Goal: Check status: Check status

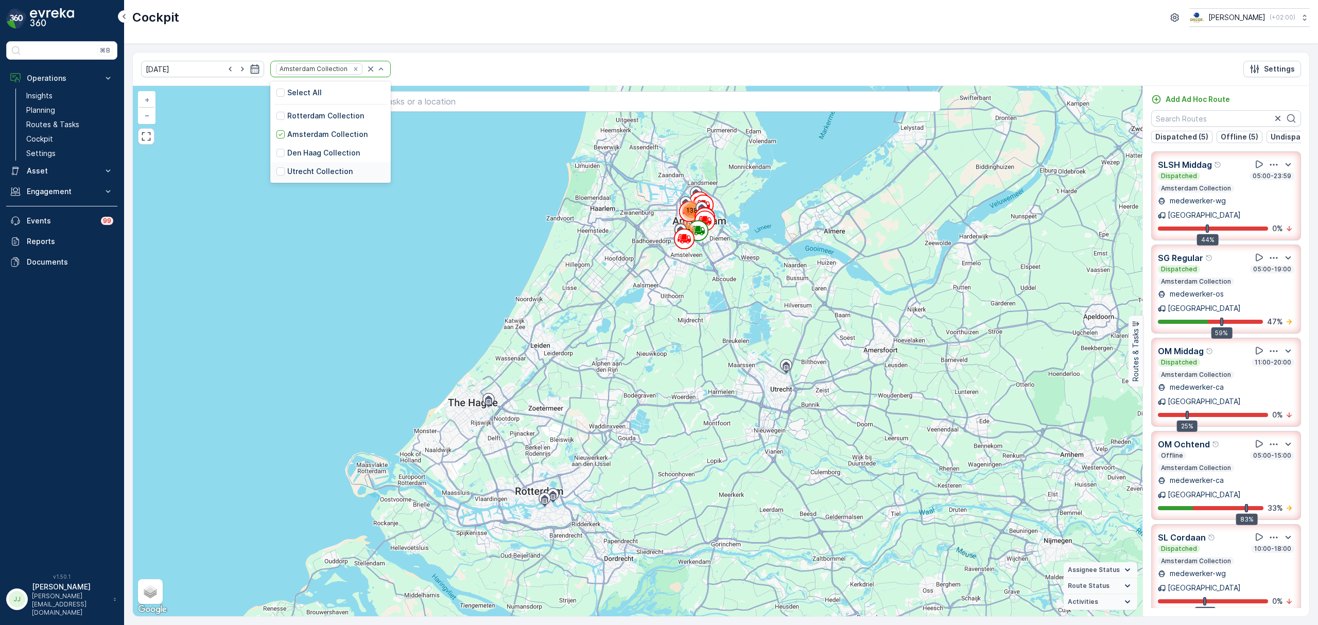
click at [290, 172] on p "Utrecht Collection" at bounding box center [319, 171] width 65 height 10
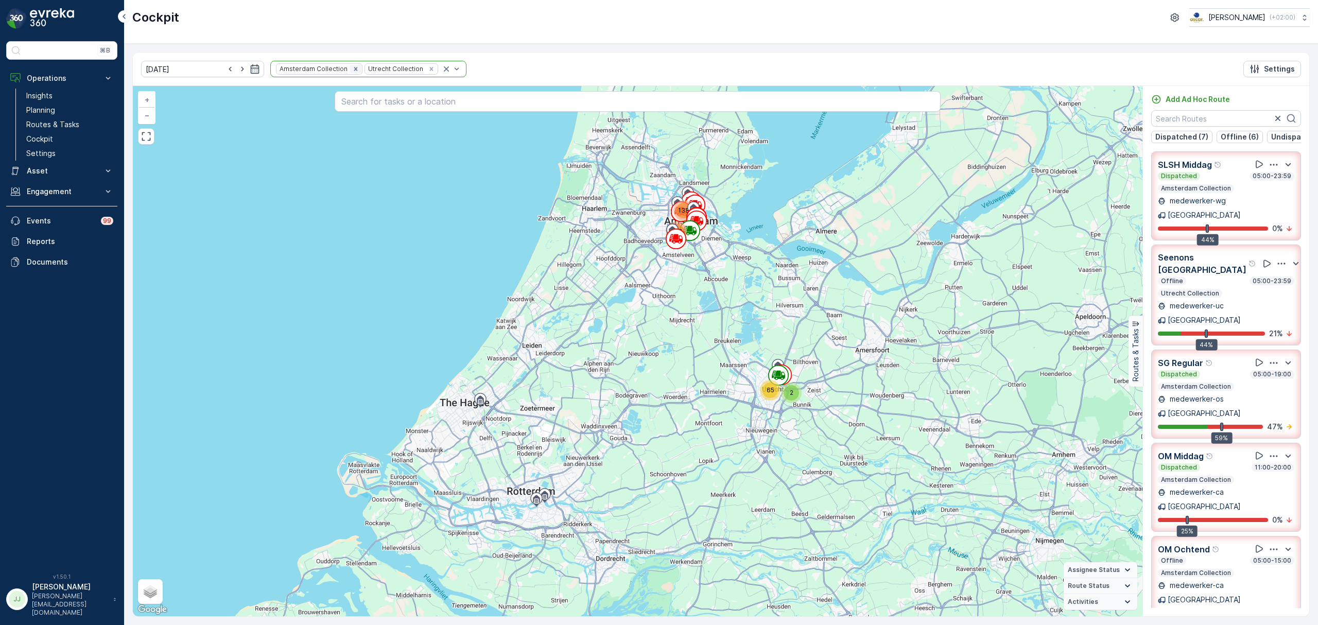
click at [352, 68] on icon "Remove Amsterdam Collection" at bounding box center [355, 68] width 7 height 7
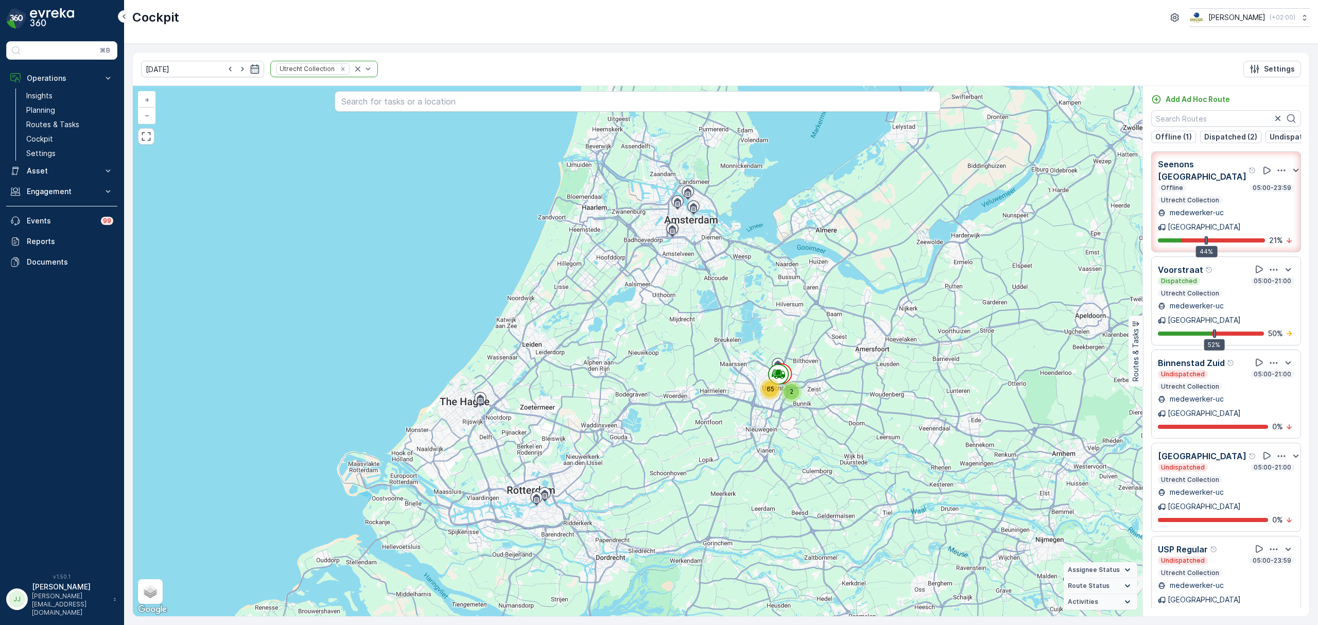
click at [1257, 171] on div at bounding box center [1279, 170] width 45 height 25
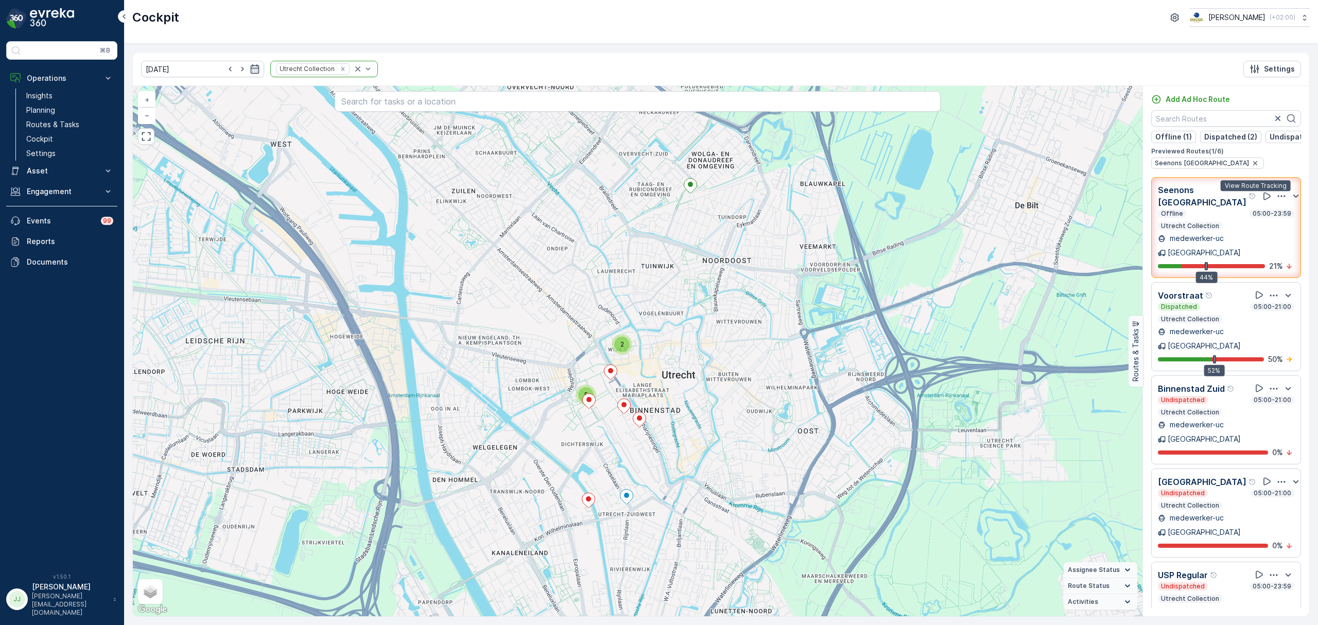
click at [1262, 196] on icon at bounding box center [1267, 196] width 10 height 10
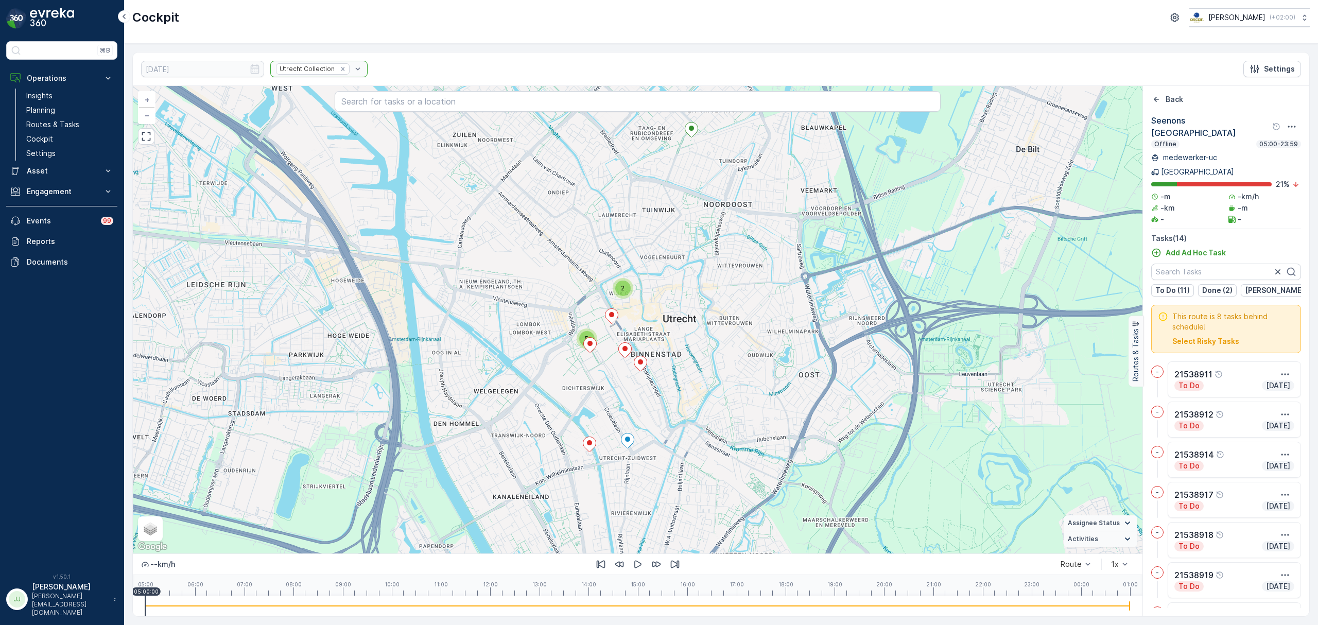
drag, startPoint x: 719, startPoint y: 327, endPoint x: 719, endPoint y: 294, distance: 32.9
click at [719, 294] on div "5 2 + − Satellite Roadmap Terrain Hybrid Leaflet Keyboard shortcuts Map Data Ma…" at bounding box center [637, 319] width 1009 height 467
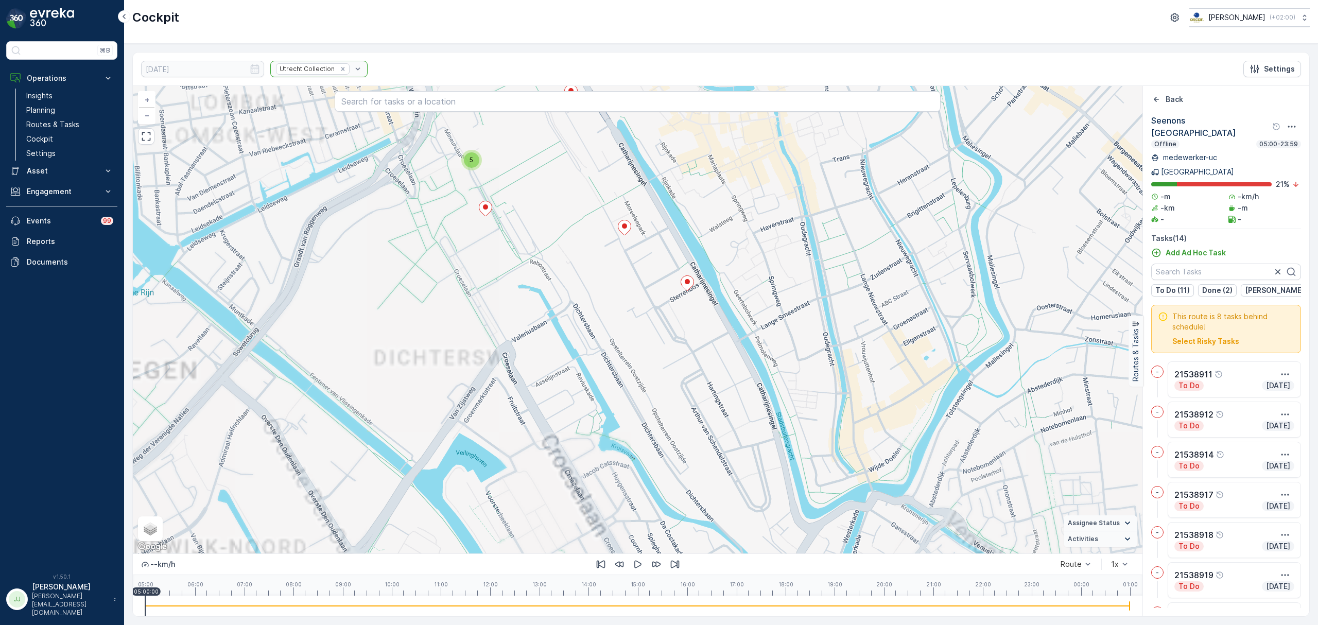
drag, startPoint x: 542, startPoint y: 272, endPoint x: 545, endPoint y: 353, distance: 80.9
click at [545, 353] on div "5 + − Satellite Roadmap Terrain Hybrid Leaflet Keyboard shortcuts Map Data Map …" at bounding box center [637, 319] width 1009 height 467
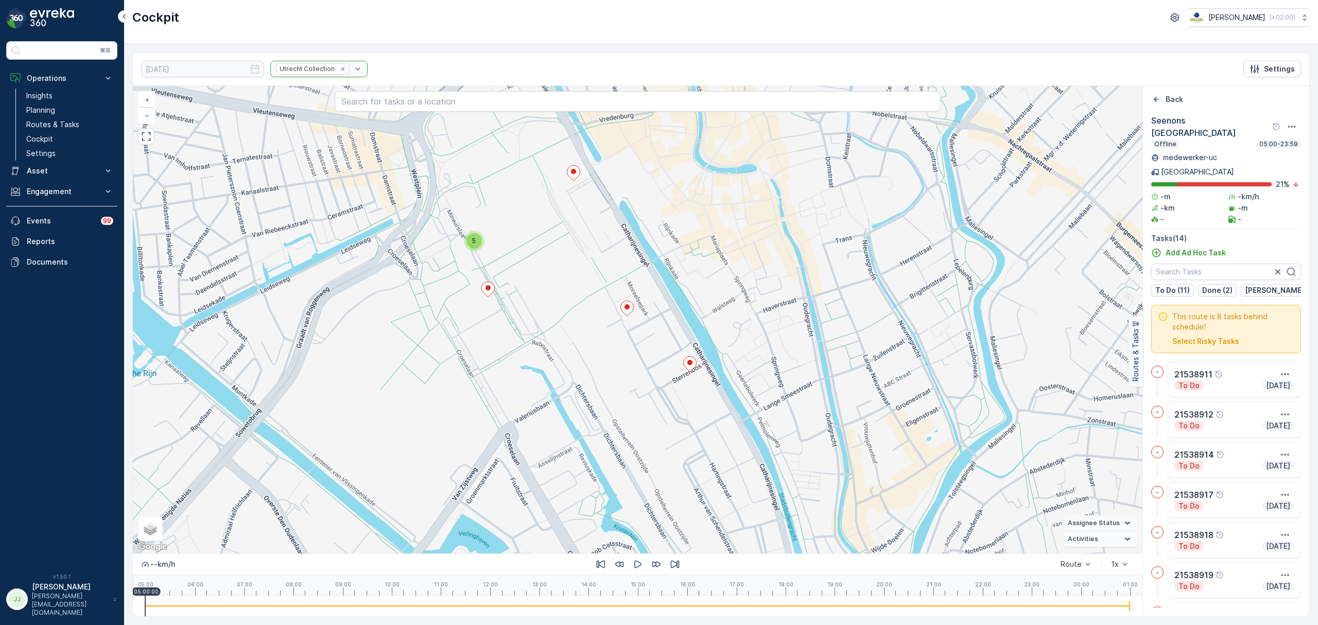
drag, startPoint x: 559, startPoint y: 285, endPoint x: 518, endPoint y: 523, distance: 241.9
click at [518, 523] on div "5 + − Satellite Roadmap Terrain Hybrid Leaflet Keyboard shortcuts Map Data Map …" at bounding box center [637, 319] width 1009 height 467
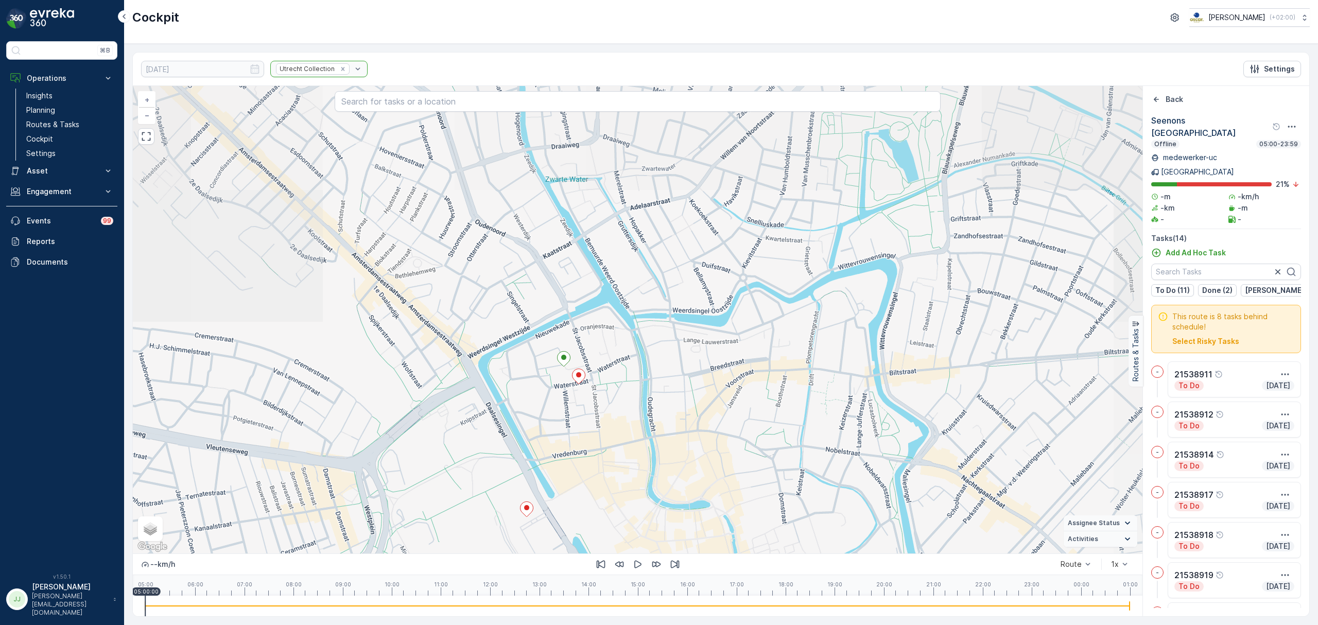
click at [539, 406] on div "5 + − Satellite Roadmap Terrain Hybrid Leaflet Keyboard shortcuts Map Data Map …" at bounding box center [637, 319] width 1009 height 467
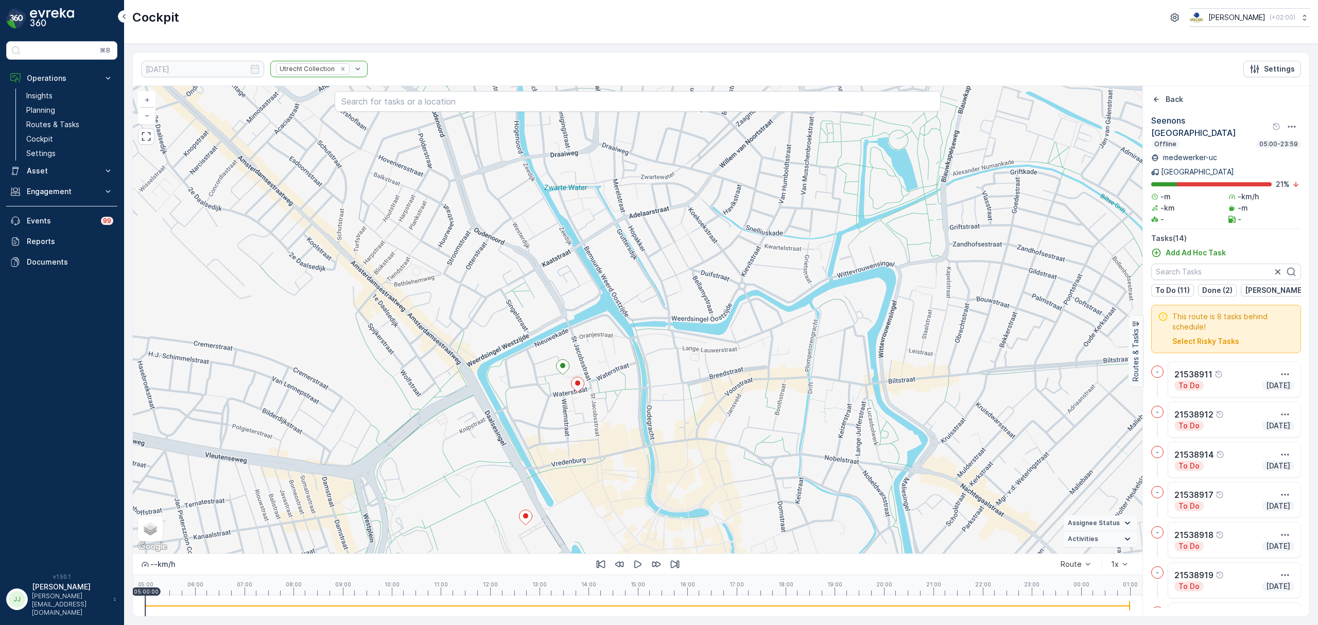
drag, startPoint x: 622, startPoint y: 357, endPoint x: 574, endPoint y: 460, distance: 113.5
click at [554, 531] on div "5 21538938 + − Satellite Roadmap Terrain Hybrid Leaflet Keyboard shortcuts Map …" at bounding box center [637, 319] width 1009 height 467
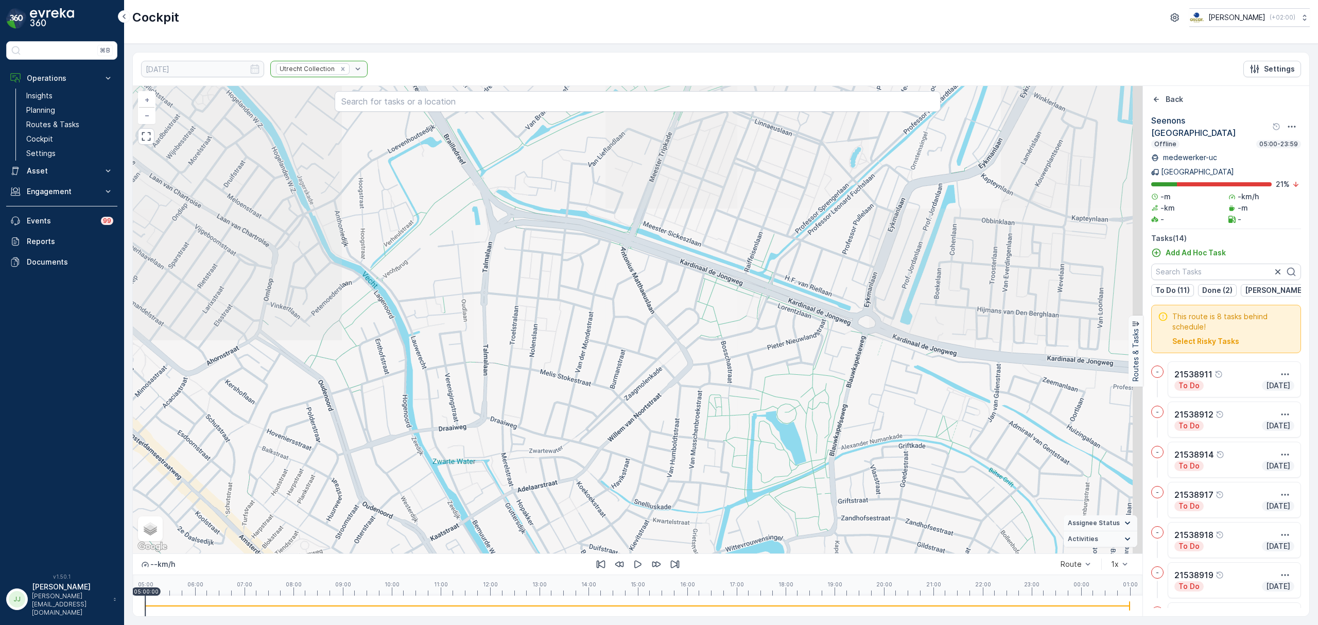
drag, startPoint x: 604, startPoint y: 441, endPoint x: 581, endPoint y: 452, distance: 26.2
click at [581, 478] on div "5 + − Satellite Roadmap Terrain Hybrid Leaflet Keyboard shortcuts Map Data Map …" at bounding box center [637, 319] width 1009 height 467
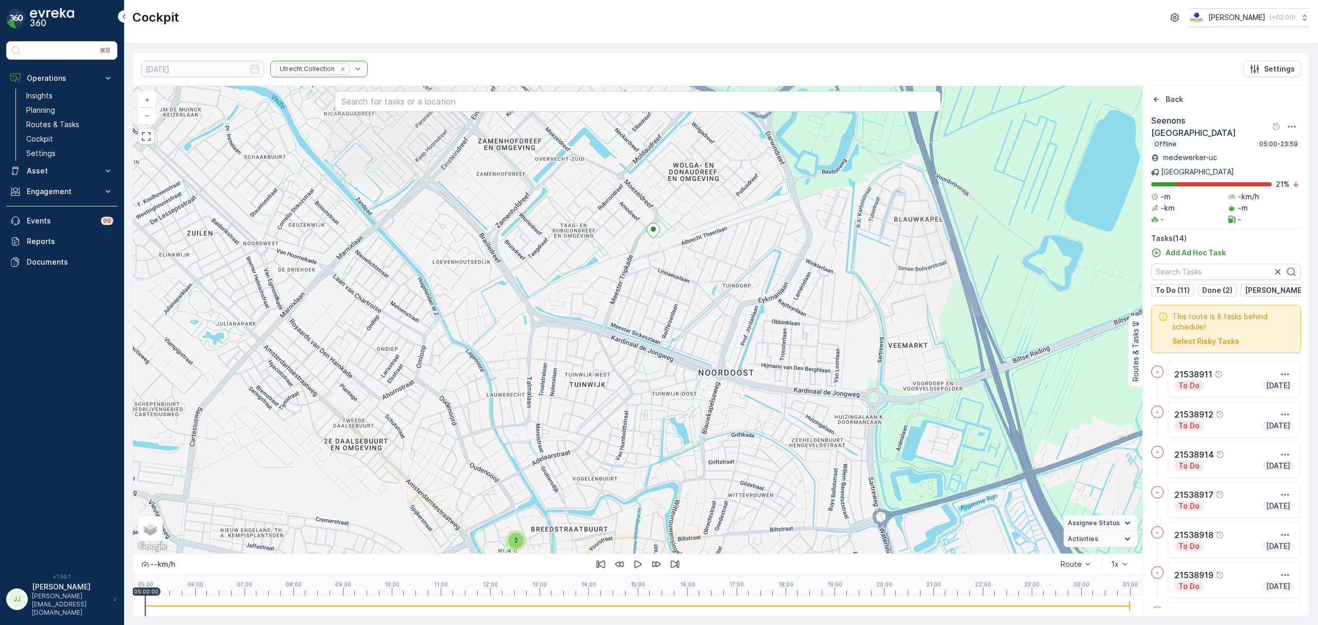
drag, startPoint x: 659, startPoint y: 320, endPoint x: 629, endPoint y: 306, distance: 33.2
click at [628, 211] on div "5 2 + − Satellite Roadmap Terrain Hybrid Leaflet Keyboard shortcuts Map Data Ma…" at bounding box center [637, 319] width 1009 height 467
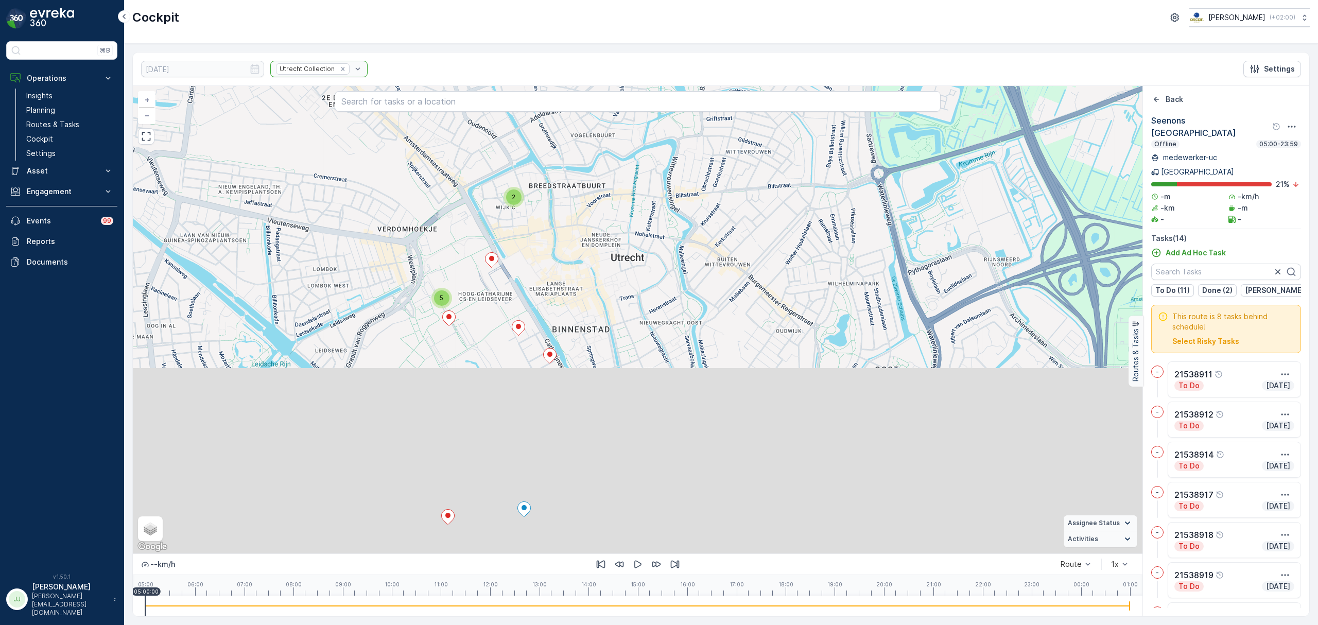
drag, startPoint x: 641, startPoint y: 225, endPoint x: 653, endPoint y: 195, distance: 32.6
click at [656, 168] on div "5 2 + − Satellite Roadmap Terrain Hybrid Leaflet Keyboard shortcuts Map Data Ma…" at bounding box center [637, 319] width 1009 height 467
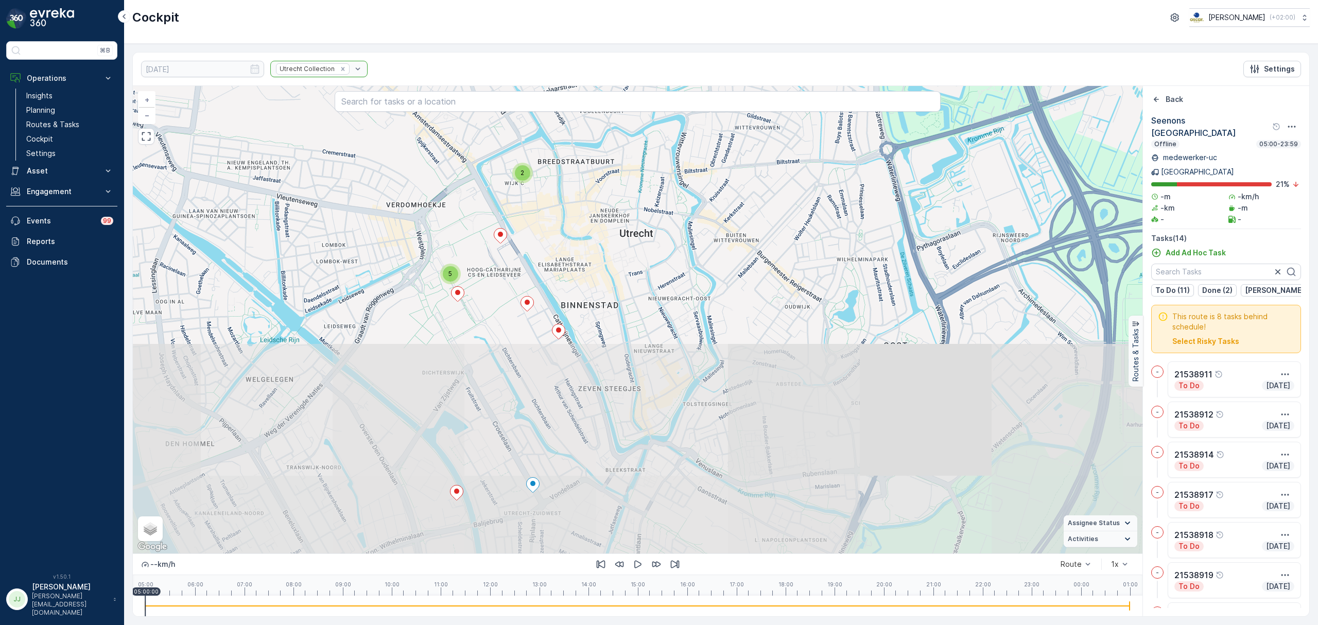
drag, startPoint x: 596, startPoint y: 335, endPoint x: 652, endPoint y: 248, distance: 102.8
click at [652, 248] on div "5 2 + − Satellite Roadmap Terrain Hybrid Leaflet Keyboard shortcuts Map Data Ma…" at bounding box center [637, 319] width 1009 height 467
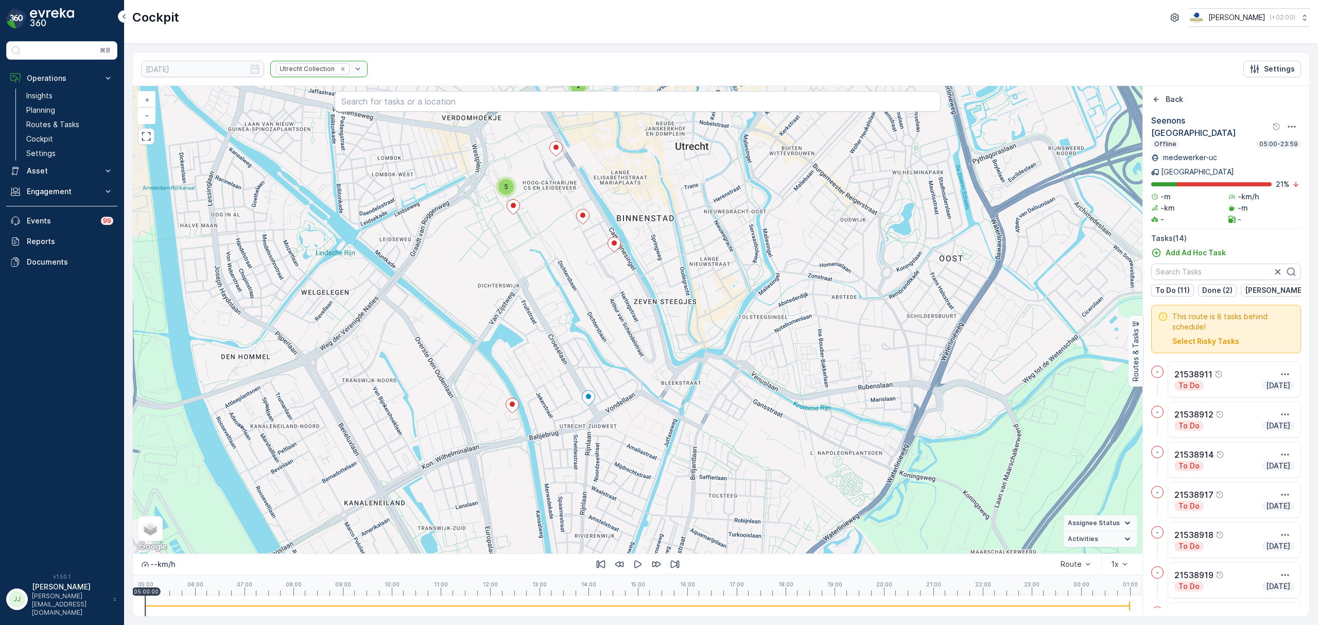
drag, startPoint x: 583, startPoint y: 456, endPoint x: 629, endPoint y: 355, distance: 111.5
click at [629, 355] on div "5 2 21572872 + − Satellite Roadmap Terrain Hybrid Leaflet Keyboard shortcuts Ma…" at bounding box center [637, 319] width 1009 height 467
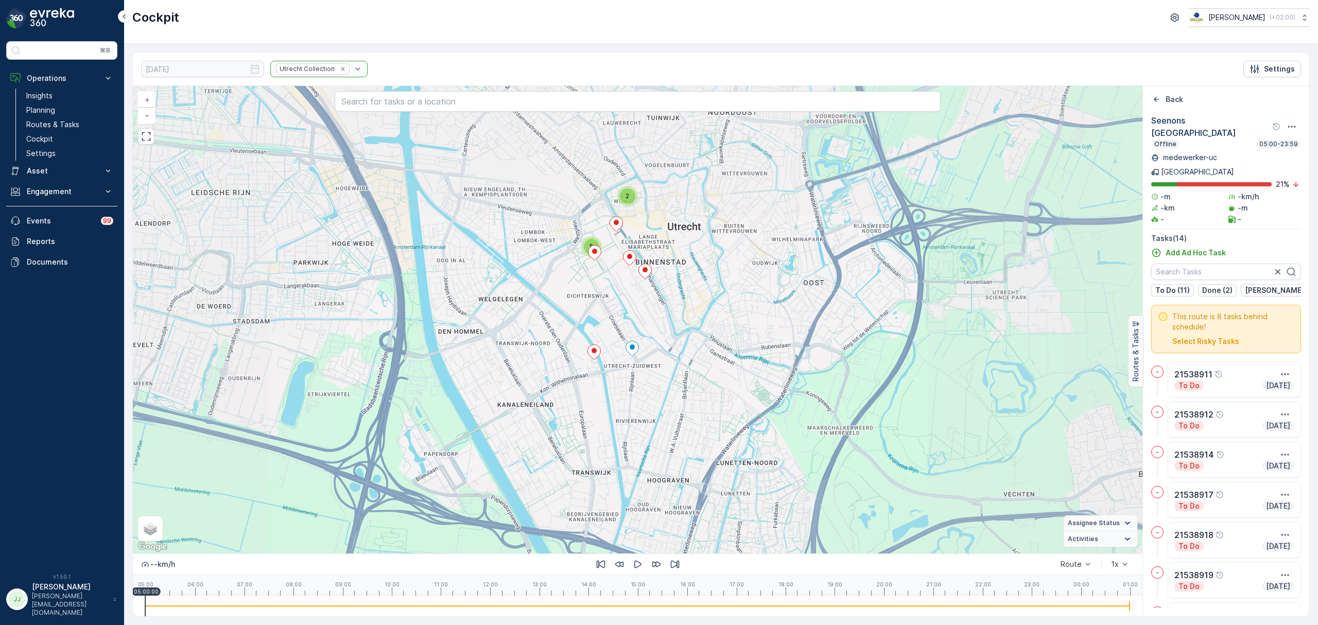
drag, startPoint x: 676, startPoint y: 325, endPoint x: 675, endPoint y: 420, distance: 94.7
click at [675, 420] on div "5 2 + − Satellite Roadmap Terrain Hybrid Leaflet Keyboard shortcuts Map Data Ma…" at bounding box center [637, 319] width 1009 height 467
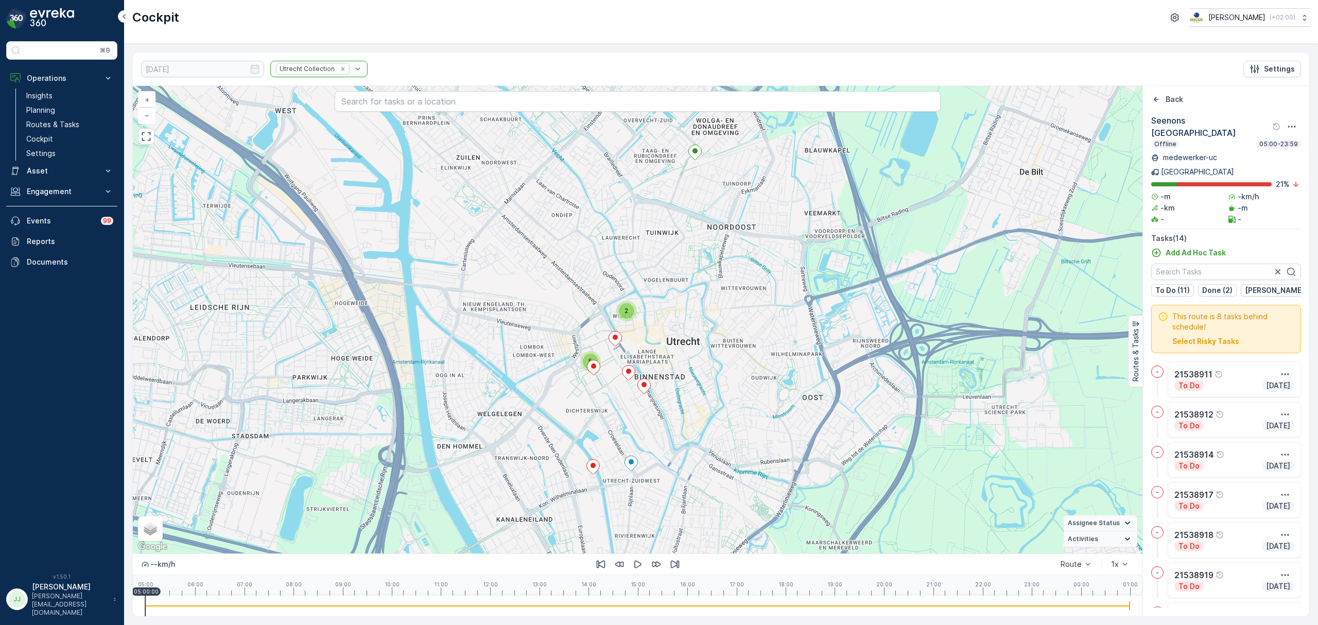
drag, startPoint x: 677, startPoint y: 390, endPoint x: 677, endPoint y: 415, distance: 25.2
click at [677, 415] on div "5 2 + − Satellite Roadmap Terrain Hybrid Leaflet Keyboard shortcuts Map Data Ma…" at bounding box center [637, 319] width 1009 height 467
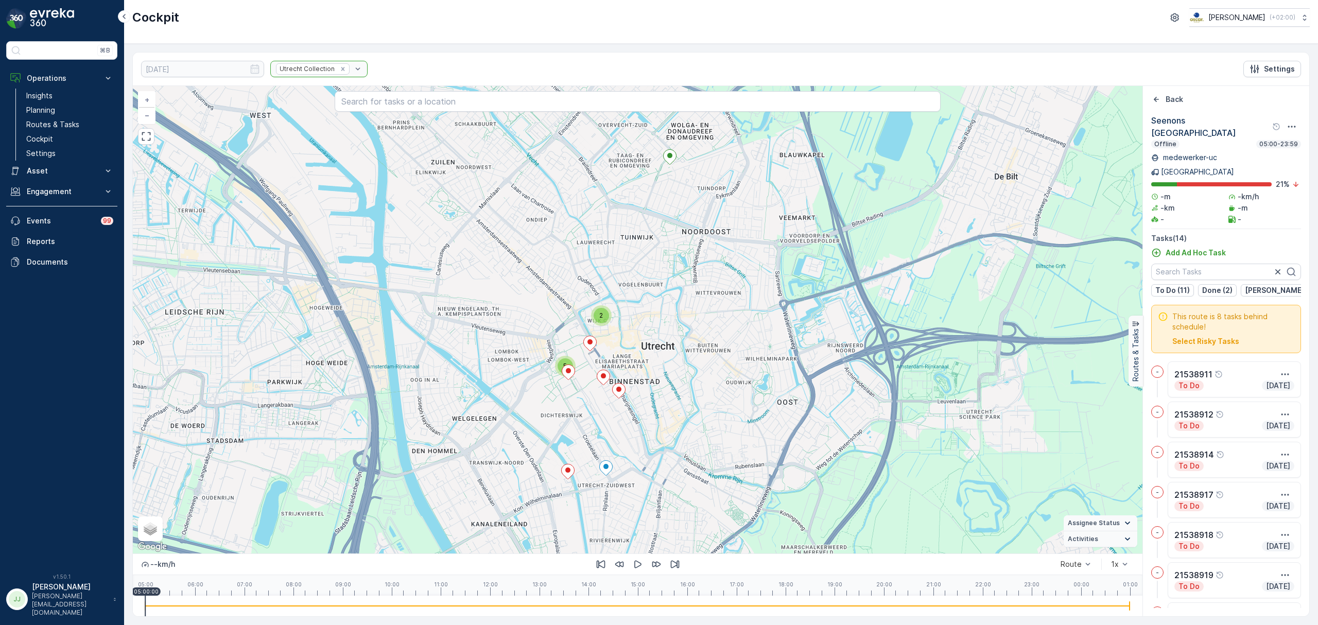
drag, startPoint x: 627, startPoint y: 283, endPoint x: 567, endPoint y: 289, distance: 60.0
click at [567, 289] on div "5 2 + − Satellite Roadmap Terrain Hybrid Leaflet Keyboard shortcuts Map Data Ma…" at bounding box center [637, 319] width 1009 height 467
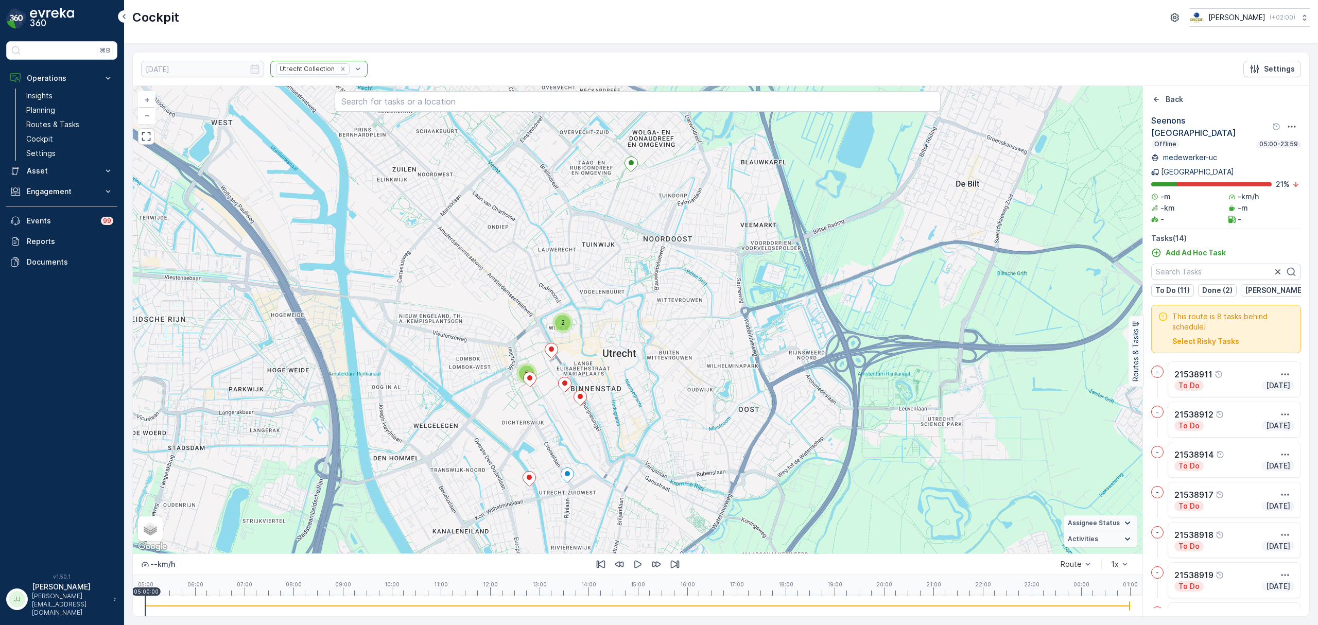
drag, startPoint x: 580, startPoint y: 367, endPoint x: 571, endPoint y: 371, distance: 9.7
click at [571, 371] on div "5 2 + − Satellite Roadmap Terrain Hybrid Leaflet Keyboard shortcuts Map Data Ma…" at bounding box center [637, 319] width 1009 height 467
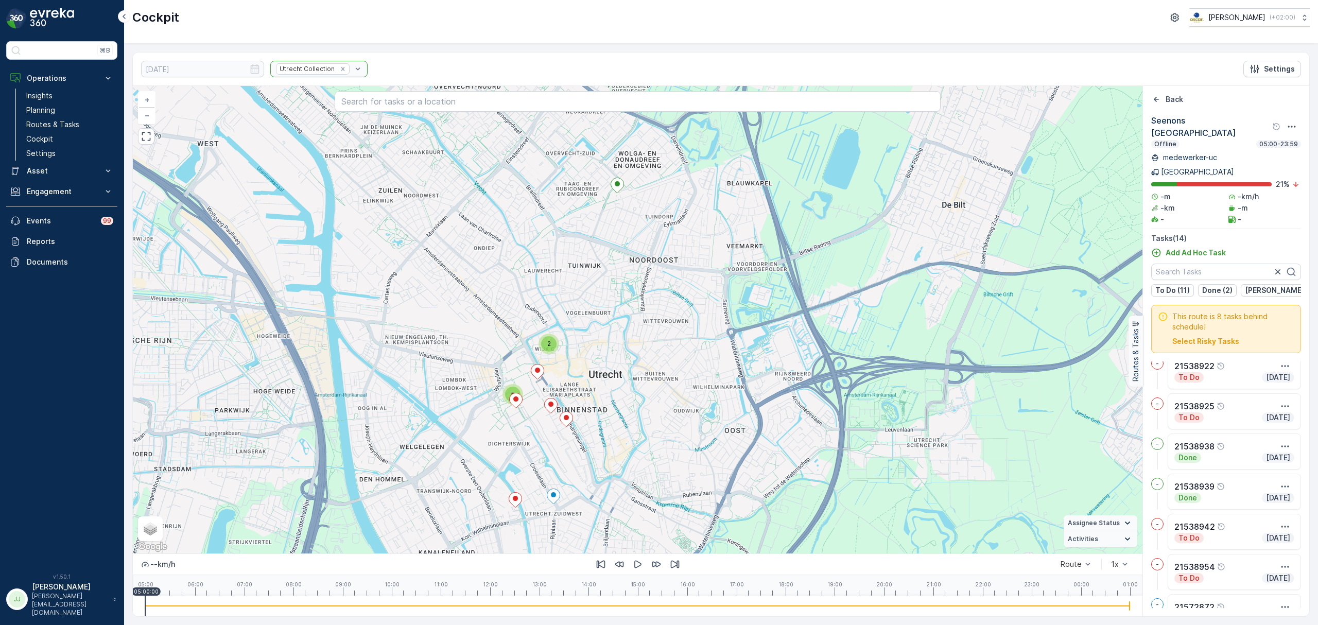
scroll to position [289, 0]
click at [552, 346] on div "2" at bounding box center [548, 343] width 15 height 15
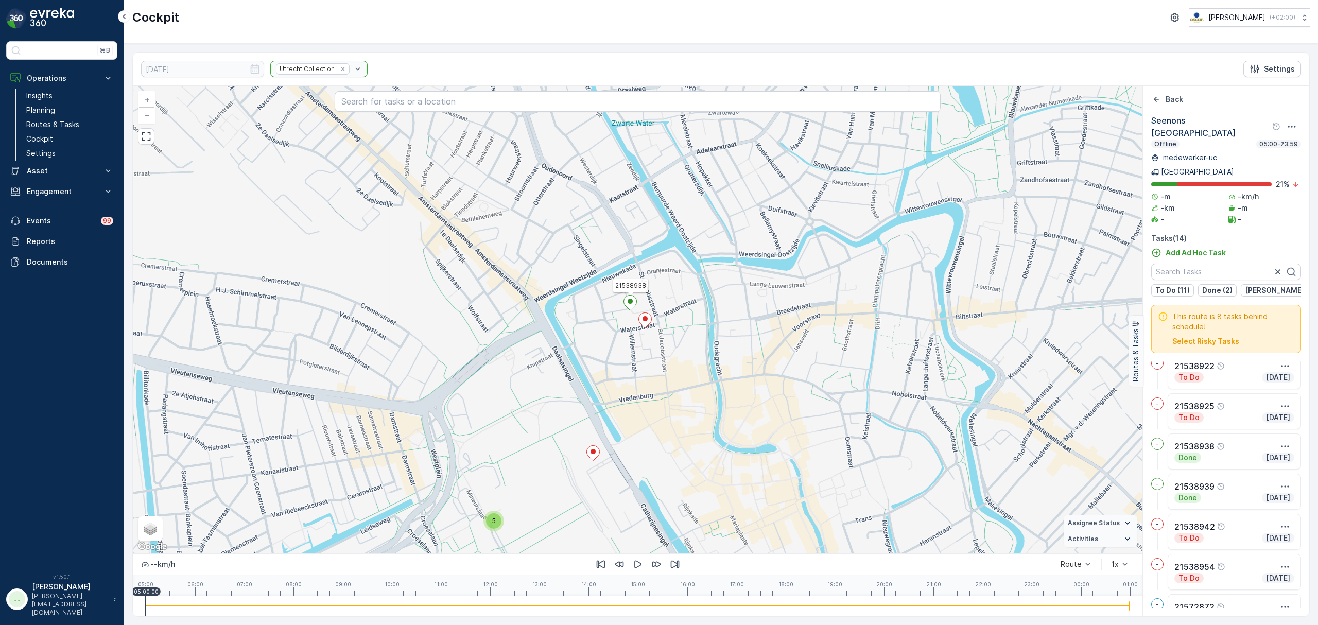
click at [629, 301] on ellipse at bounding box center [629, 301] width 5 height 5
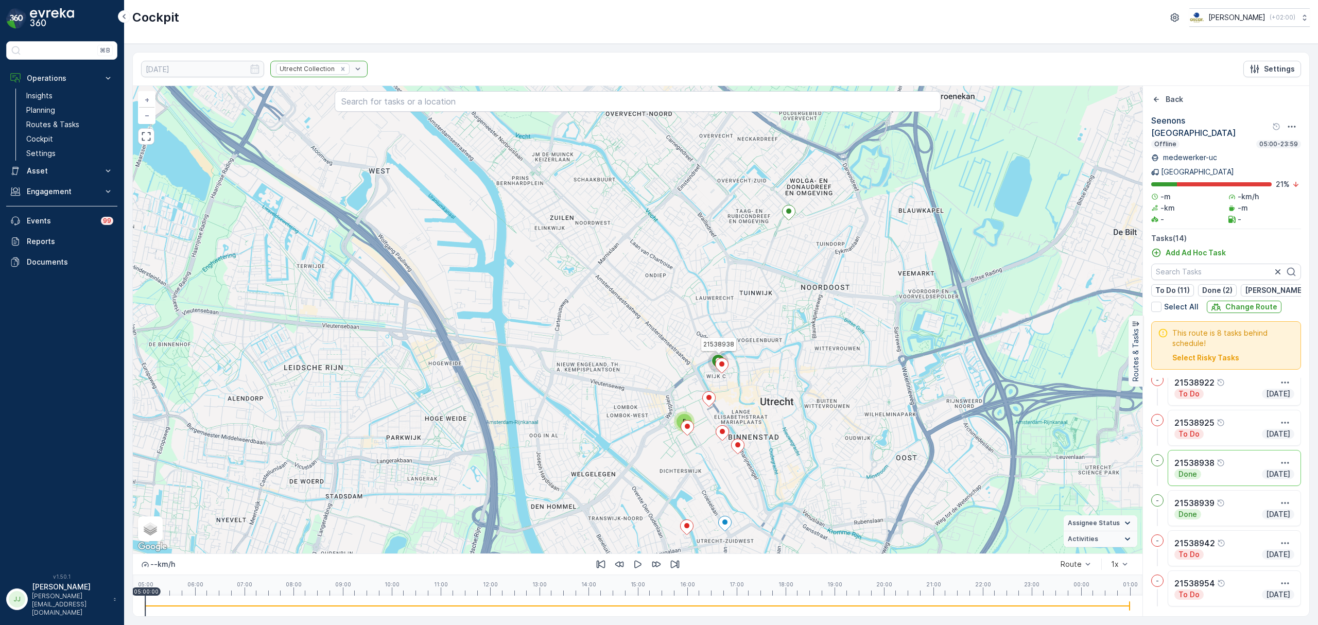
drag, startPoint x: 770, startPoint y: 379, endPoint x: 760, endPoint y: 360, distance: 21.0
click at [760, 360] on div "5 21538938 + − Satellite Roadmap Terrain Hybrid Leaflet Keyboard shortcuts Map …" at bounding box center [637, 319] width 1009 height 467
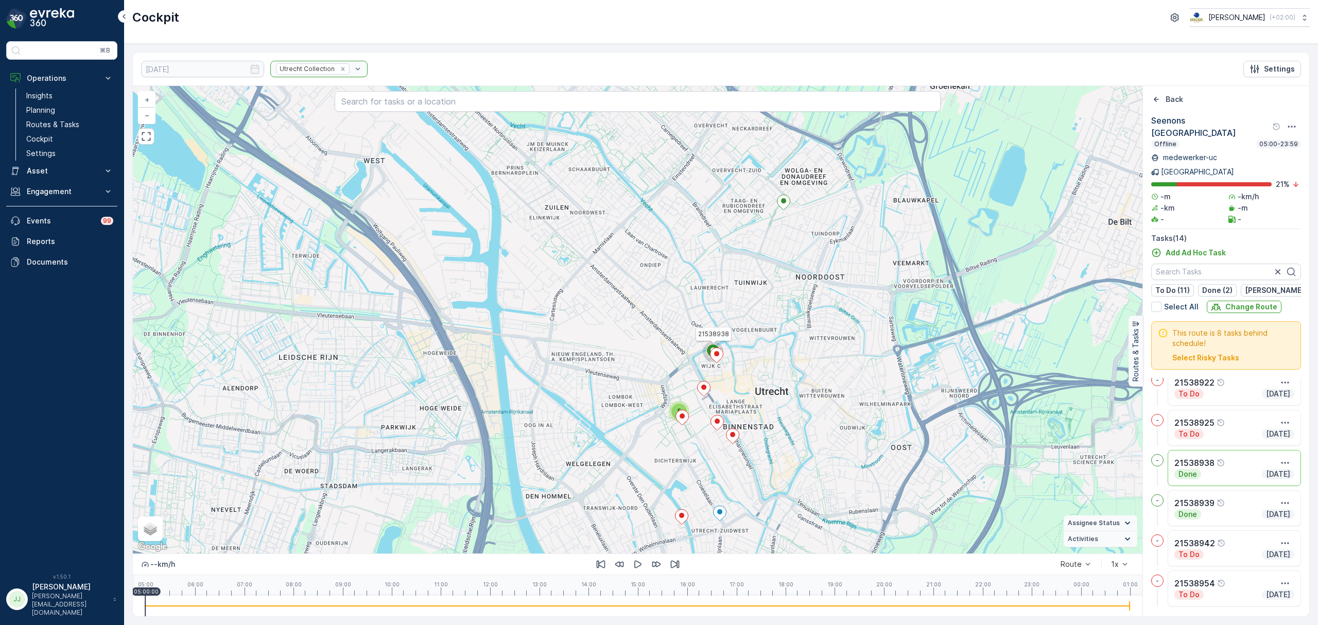
drag, startPoint x: 758, startPoint y: 319, endPoint x: 754, endPoint y: 313, distance: 7.4
click at [754, 313] on div "5 21538938 + − Satellite Roadmap Terrain Hybrid Leaflet Keyboard shortcuts Map …" at bounding box center [637, 319] width 1009 height 467
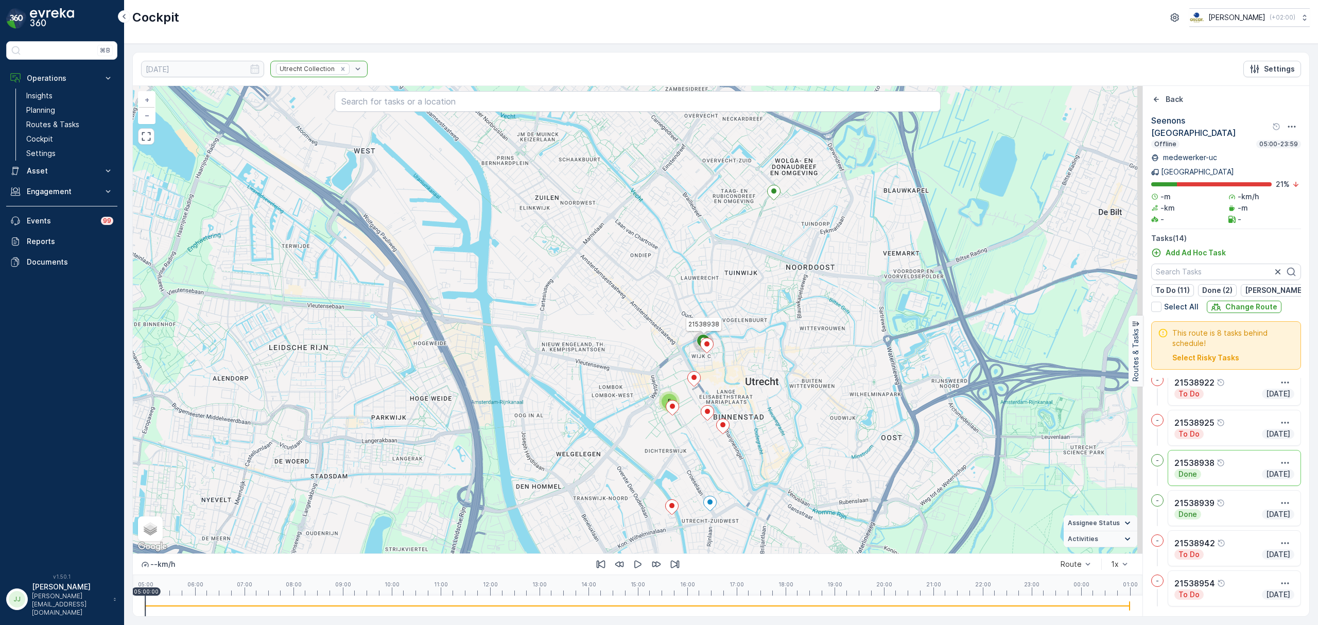
drag, startPoint x: 745, startPoint y: 379, endPoint x: 721, endPoint y: 352, distance: 36.5
click at [721, 352] on div "5 21538938 + − Satellite Roadmap Terrain Hybrid Leaflet Keyboard shortcuts Map …" at bounding box center [637, 319] width 1009 height 467
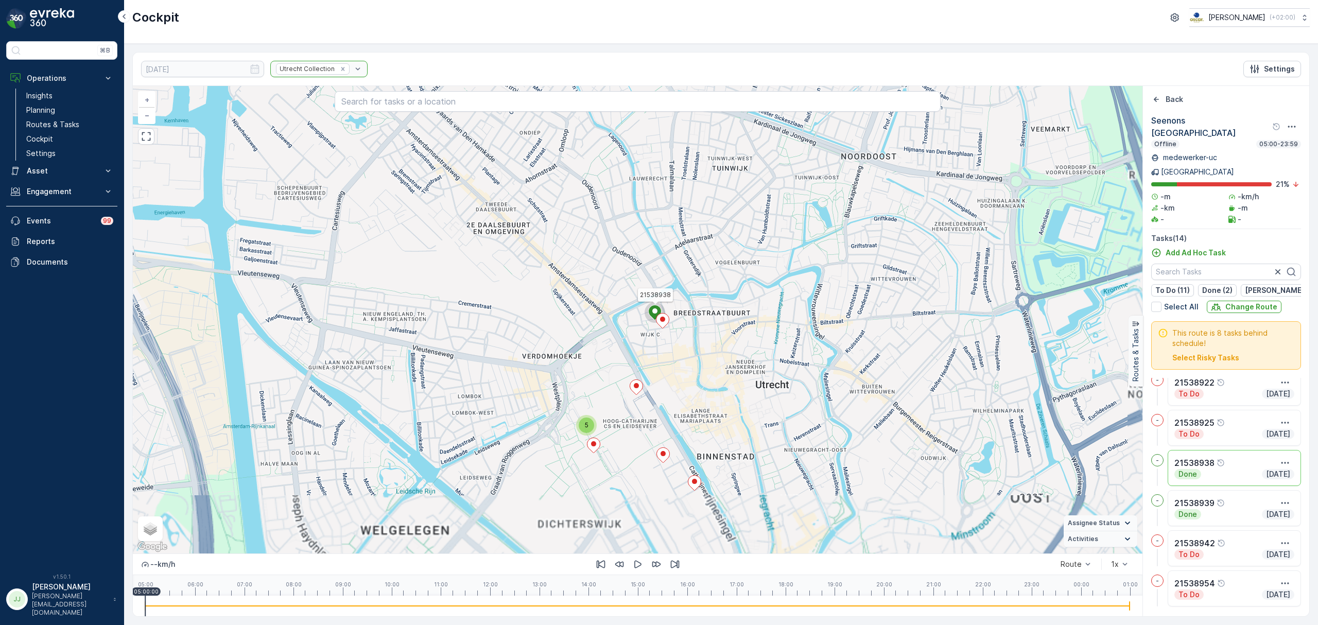
click at [721, 352] on div "5 21538938 + − Satellite Roadmap Terrain Hybrid Leaflet Keyboard shortcuts Map …" at bounding box center [637, 319] width 1009 height 467
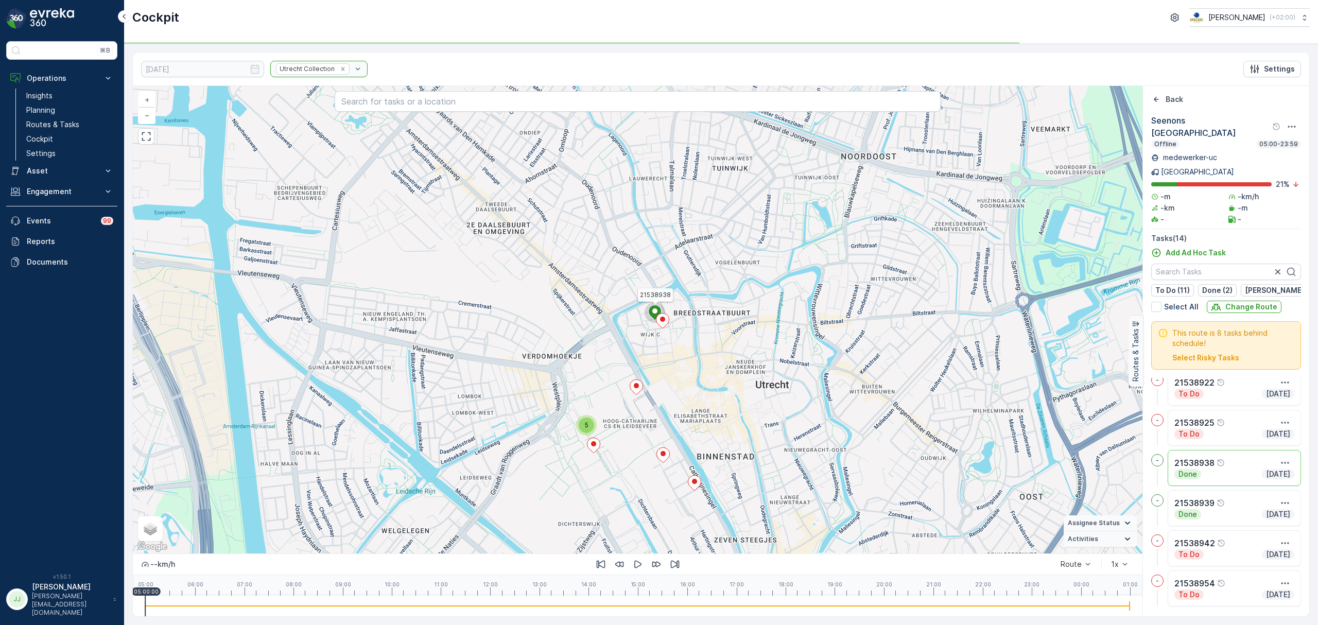
click at [1234, 457] on div "21538938" at bounding box center [1234, 463] width 120 height 12
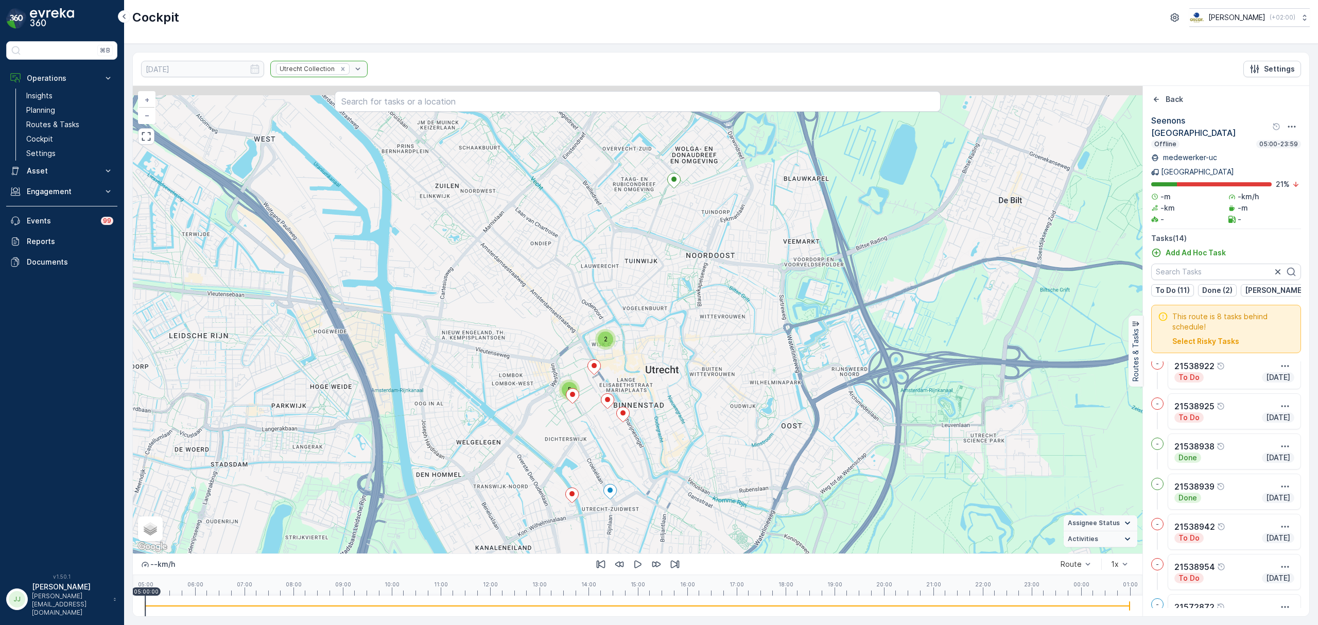
drag, startPoint x: 426, startPoint y: 333, endPoint x: 410, endPoint y: 359, distance: 31.0
click at [410, 359] on div "2 5 + − Satellite Roadmap Terrain Hybrid Leaflet Keyboard shortcuts Map Data Ma…" at bounding box center [637, 319] width 1009 height 467
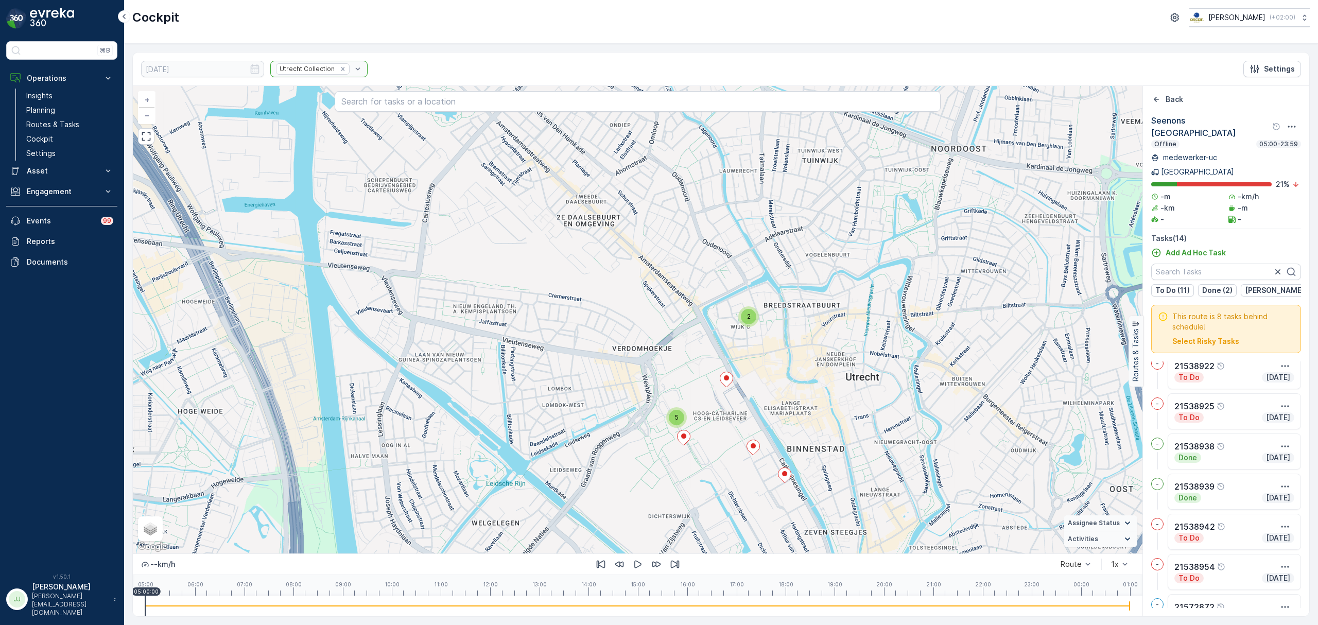
drag, startPoint x: 666, startPoint y: 270, endPoint x: 534, endPoint y: 252, distance: 133.4
click at [534, 252] on div "2 5 + − Satellite Roadmap Terrain Hybrid Leaflet Keyboard shortcuts Map Data Ma…" at bounding box center [637, 319] width 1009 height 467
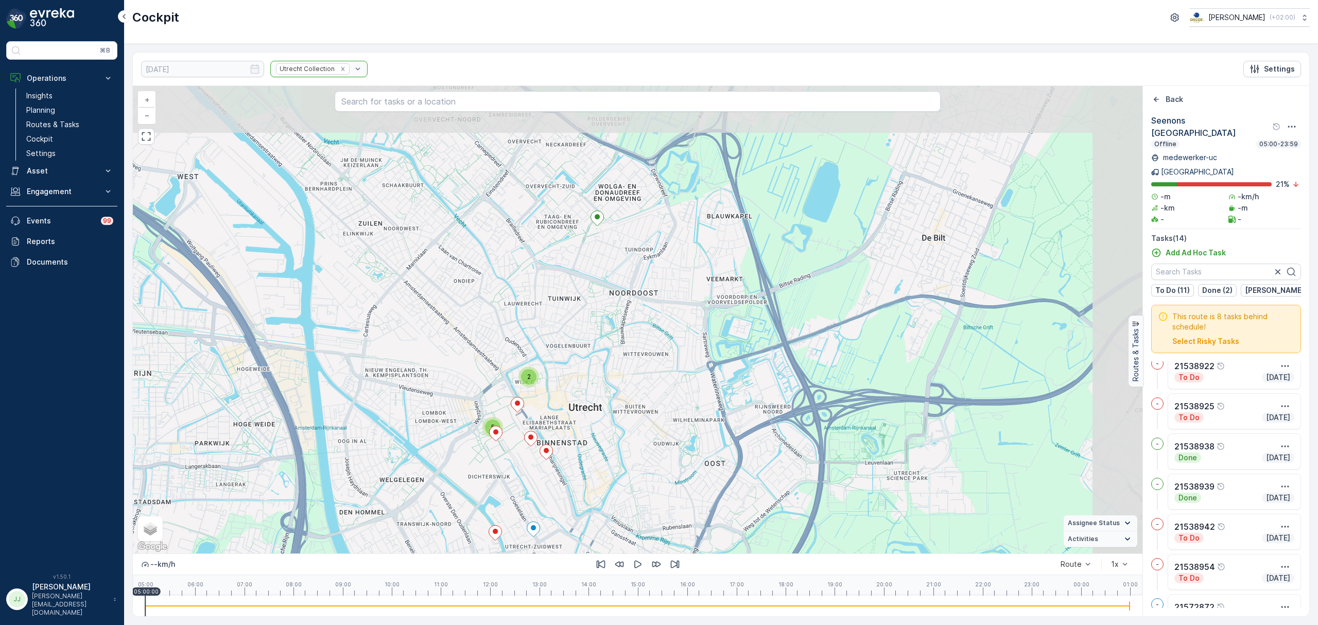
drag, startPoint x: 594, startPoint y: 233, endPoint x: 526, endPoint y: 334, distance: 121.6
click at [526, 334] on div "2 5 + − Satellite Roadmap Terrain Hybrid Leaflet Keyboard shortcuts Map Data Ma…" at bounding box center [637, 319] width 1009 height 467
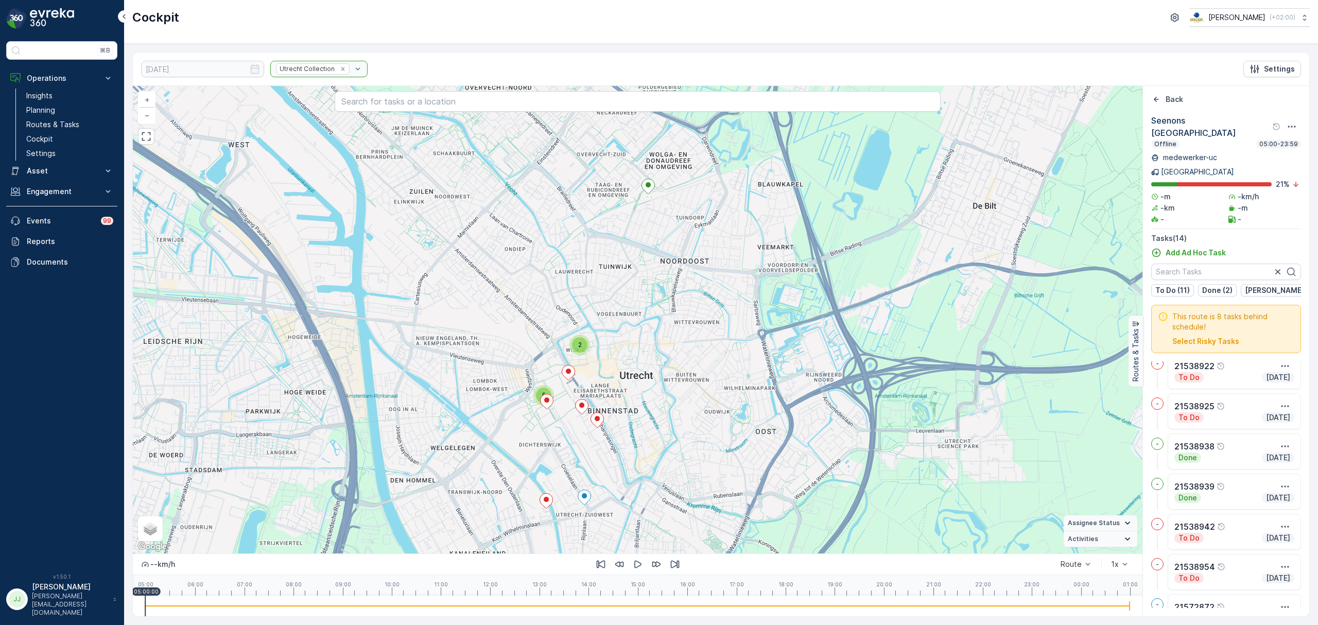
drag, startPoint x: 662, startPoint y: 369, endPoint x: 716, endPoint y: 338, distance: 61.5
click at [716, 338] on div "2 5 + − Satellite Roadmap Terrain Hybrid Leaflet Keyboard shortcuts Map Data Ma…" at bounding box center [637, 319] width 1009 height 467
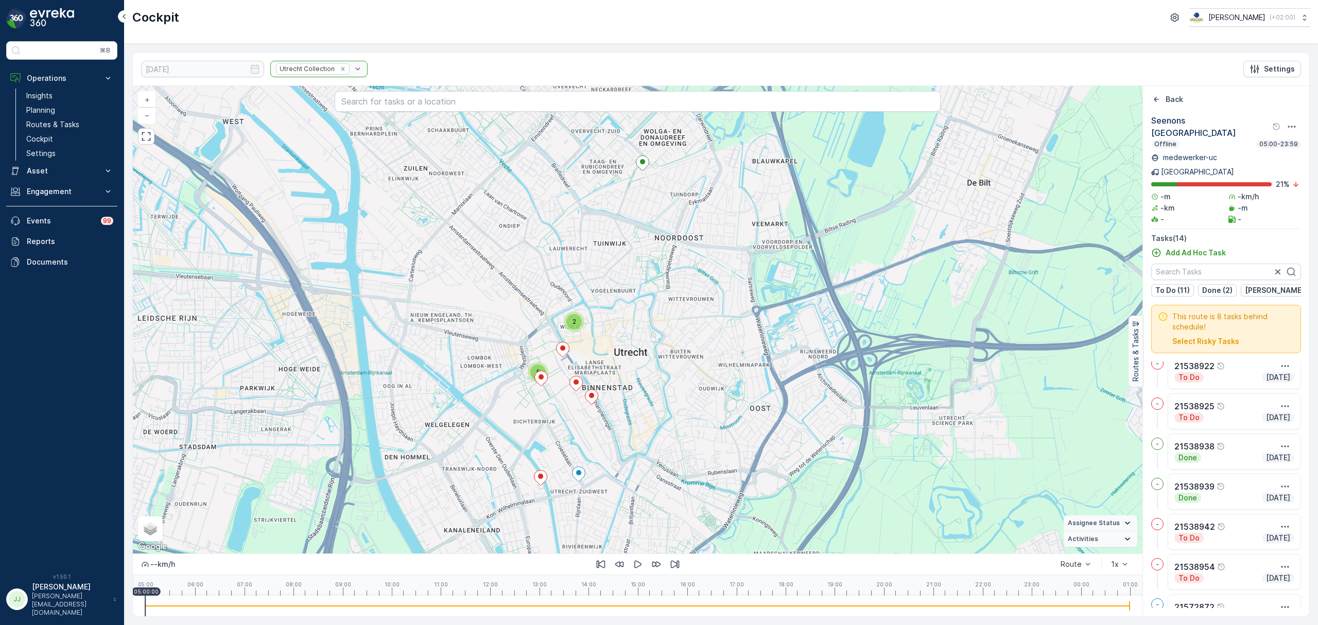
drag, startPoint x: 649, startPoint y: 368, endPoint x: 639, endPoint y: 353, distance: 17.6
click at [639, 353] on div "2 5 + − Satellite Roadmap Terrain Hybrid Leaflet Keyboard shortcuts Map Data Ma…" at bounding box center [637, 319] width 1009 height 467
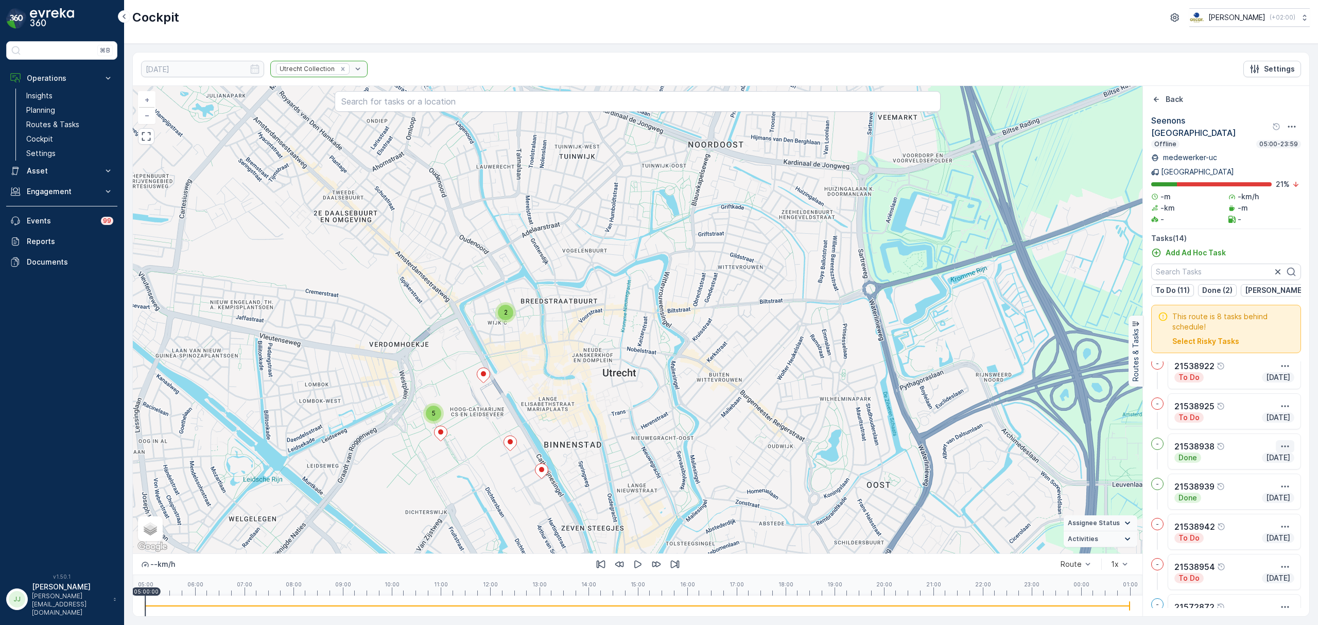
click at [1280, 441] on icon "button" at bounding box center [1285, 446] width 10 height 10
click at [1267, 457] on span "See More Details" at bounding box center [1266, 462] width 60 height 10
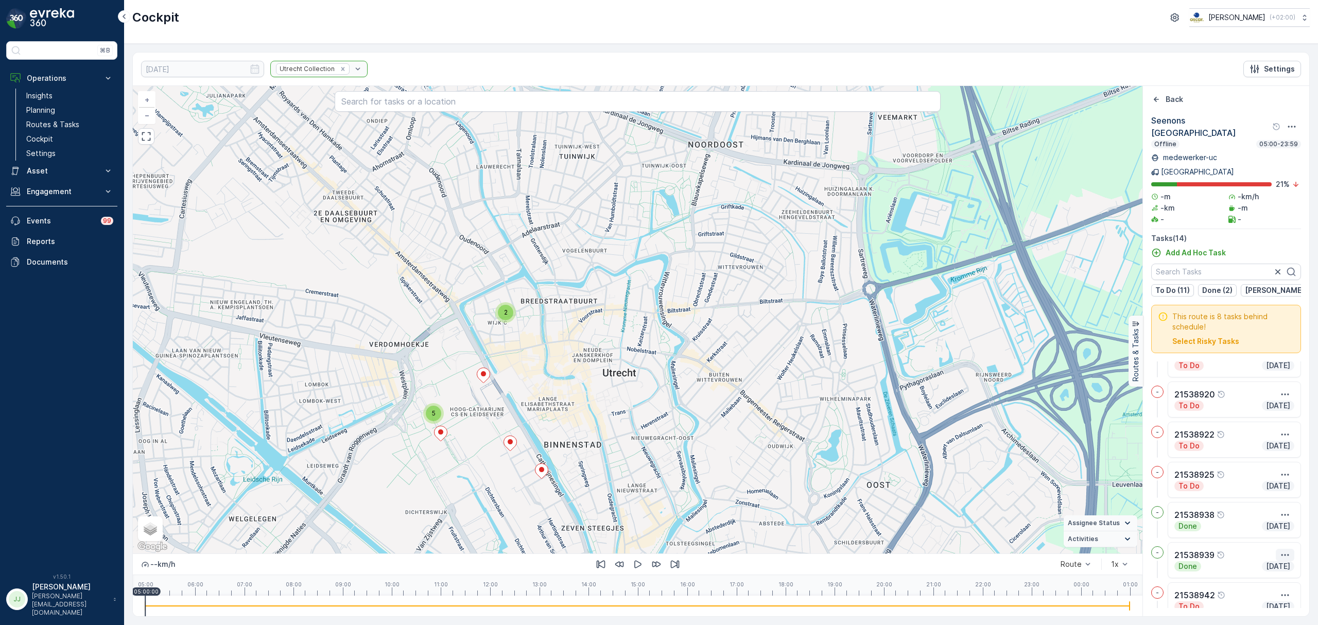
click at [1283, 550] on icon "button" at bounding box center [1285, 555] width 10 height 10
click at [1273, 563] on div "See More Details" at bounding box center [1266, 570] width 68 height 14
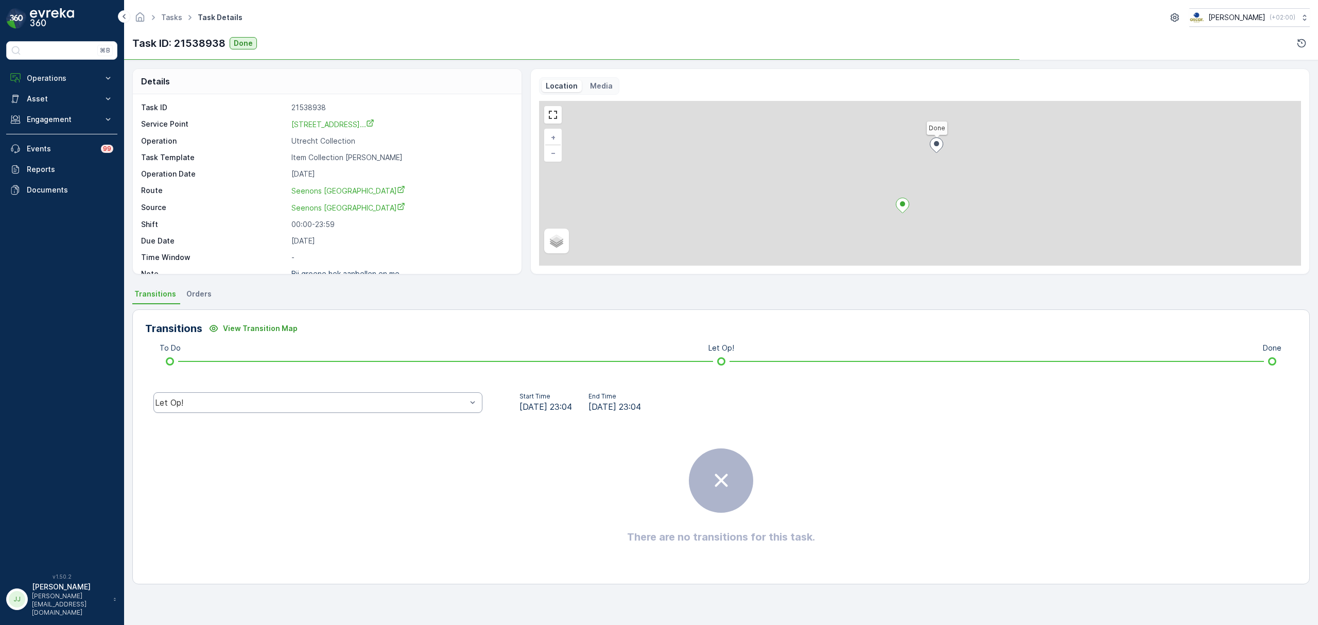
click at [384, 394] on div "Let Op!" at bounding box center [317, 402] width 329 height 21
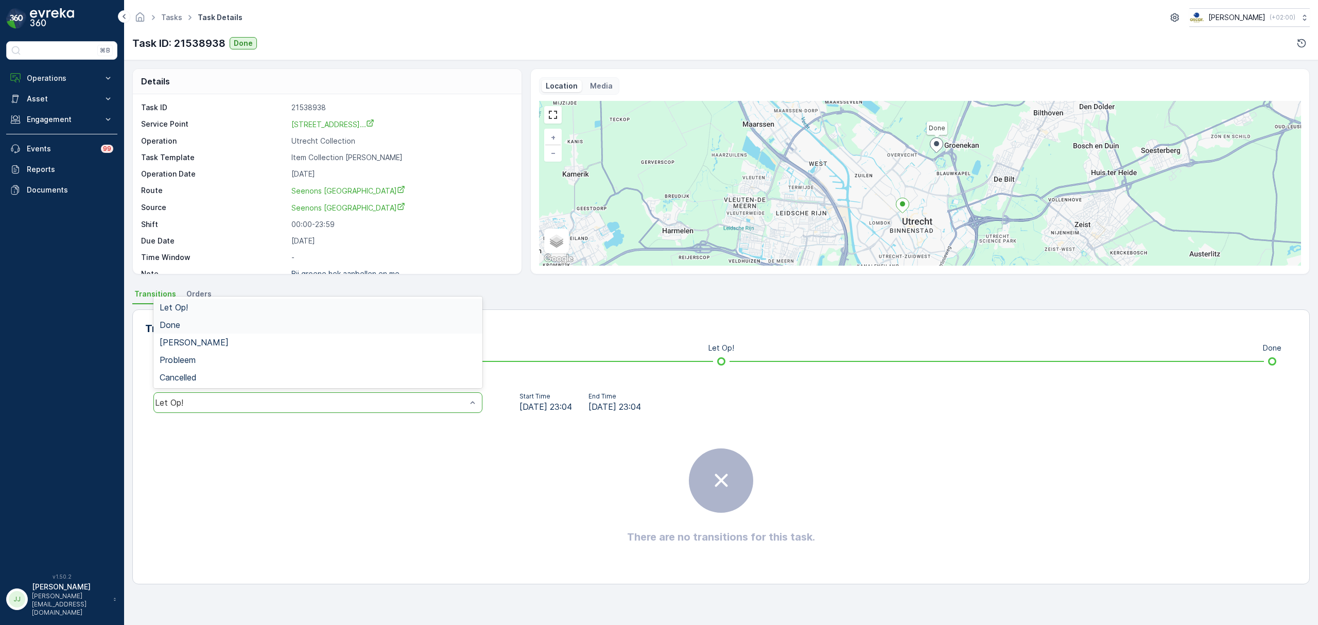
click at [229, 332] on div "Done" at bounding box center [317, 325] width 329 height 18
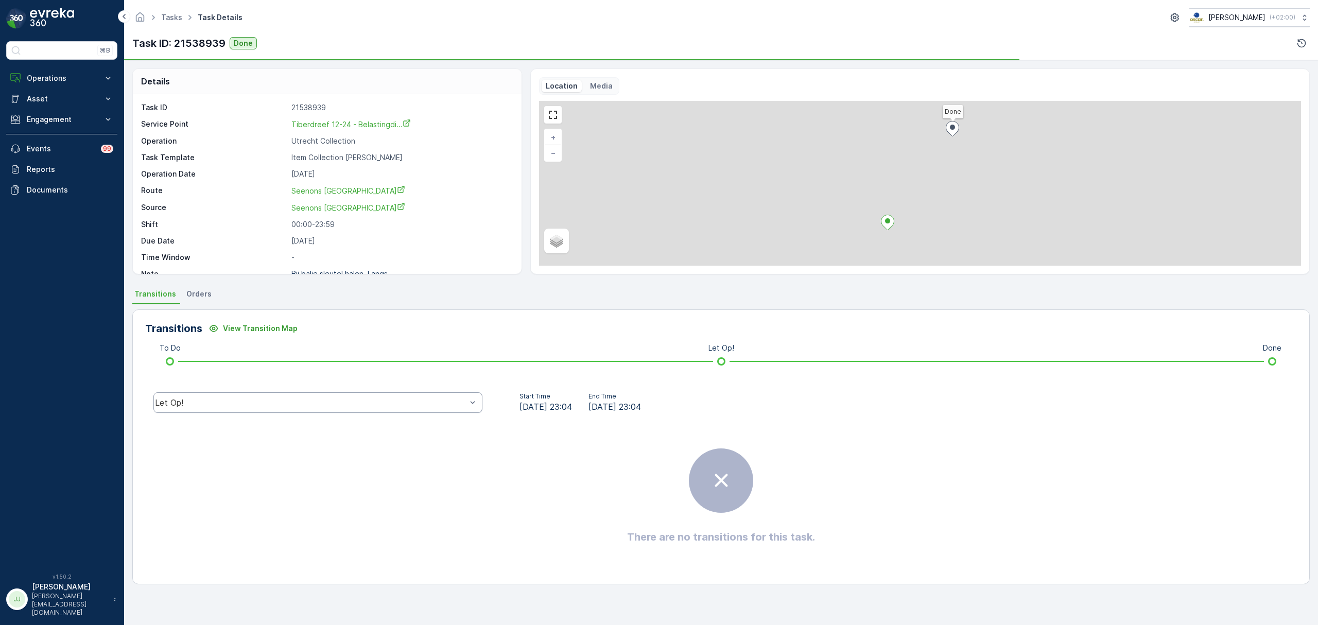
click at [285, 396] on div "Let Op!" at bounding box center [317, 402] width 329 height 21
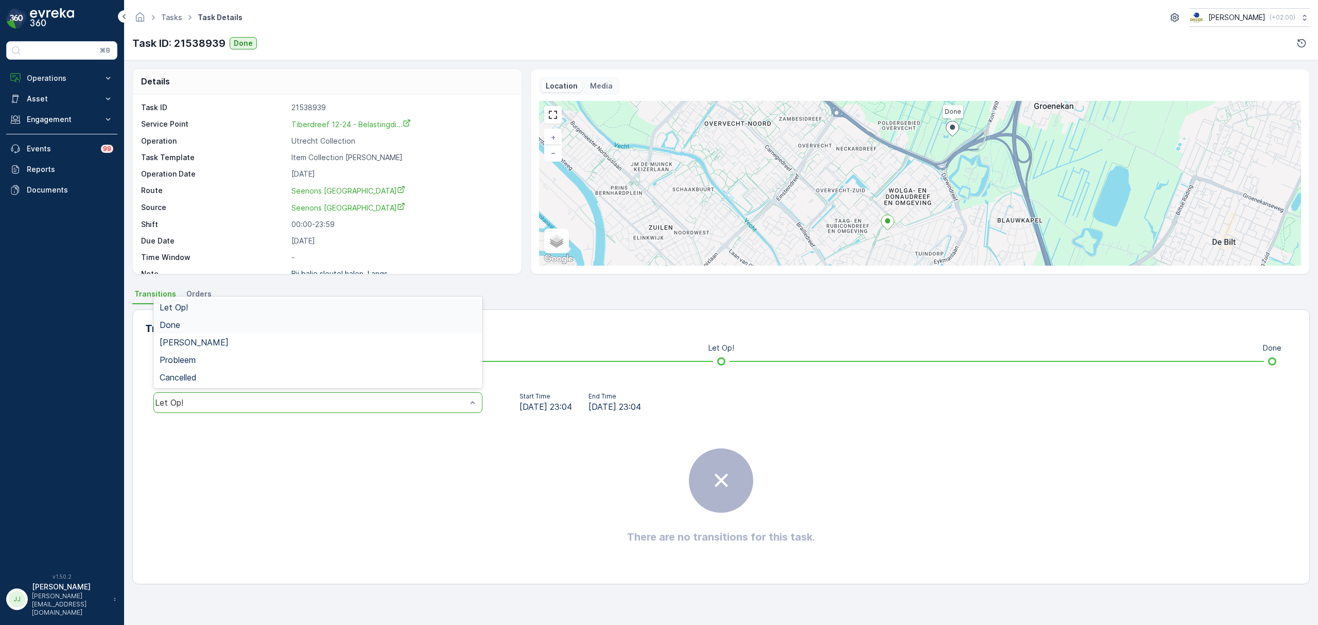
click at [222, 330] on div "Done" at bounding box center [317, 325] width 329 height 18
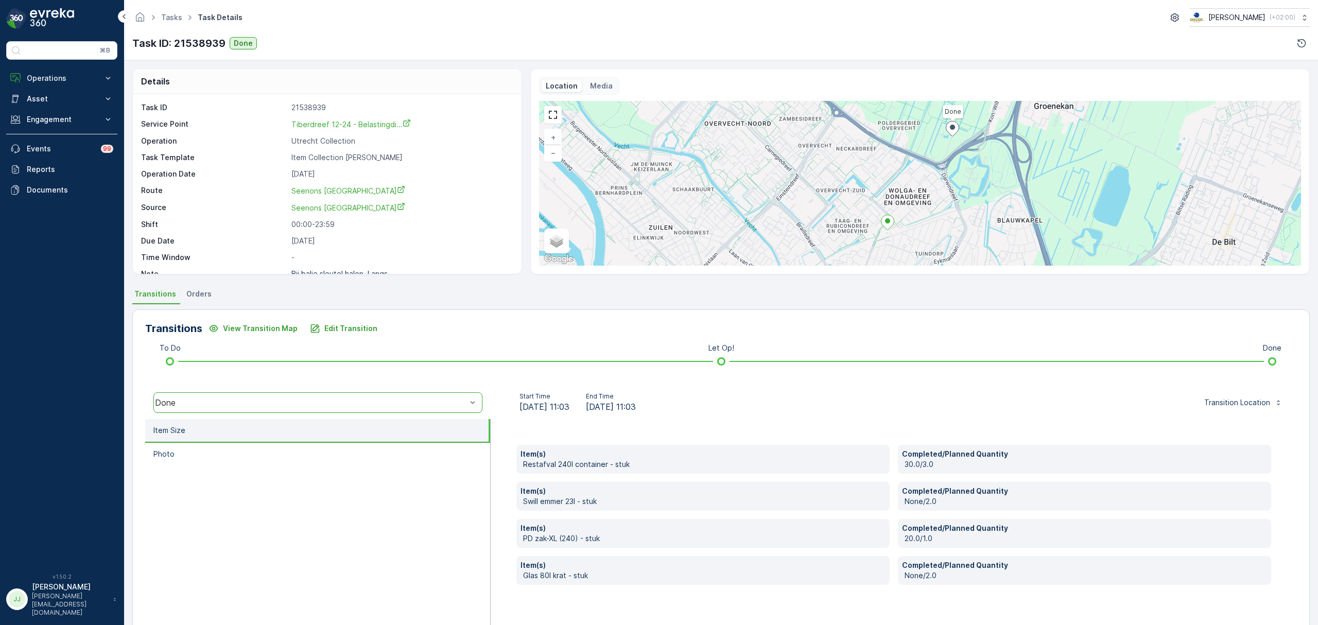
scroll to position [14, 0]
